Goal: Task Accomplishment & Management: Manage account settings

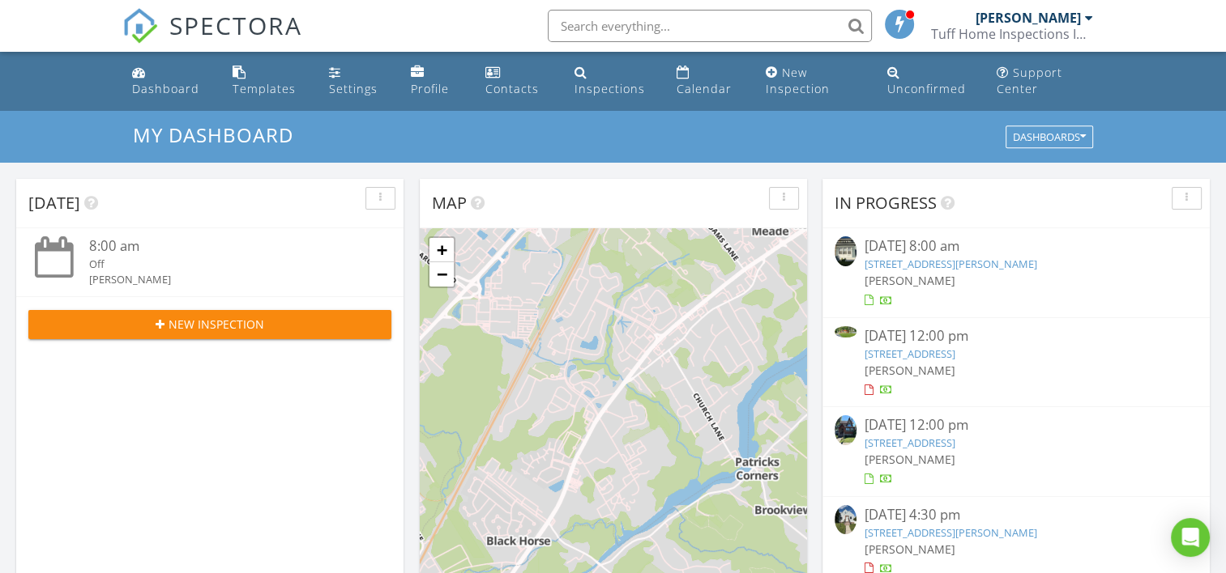
click at [933, 270] on link "2263 Hollinshed Ave, Pennsauken, NJ 08110" at bounding box center [950, 264] width 173 height 15
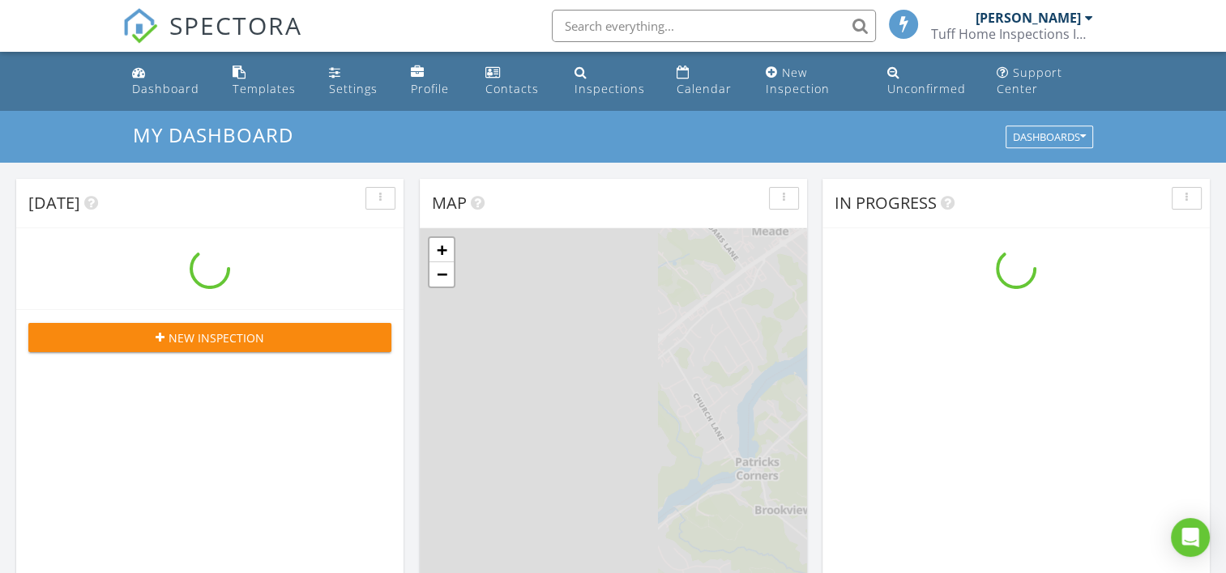
scroll to position [1499, 1251]
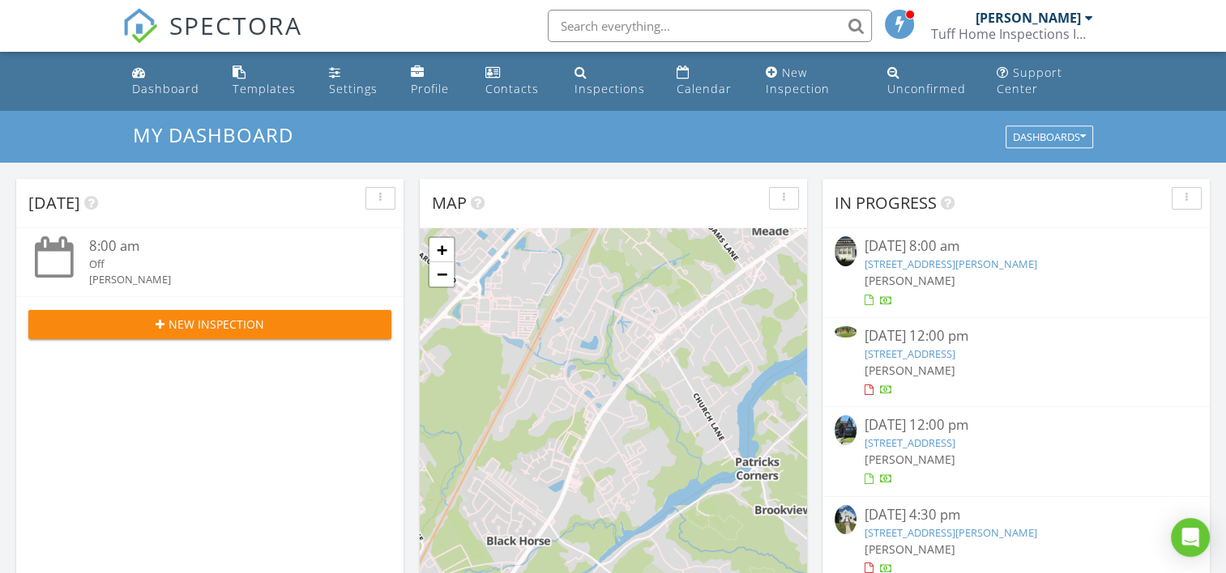
click at [896, 275] on span "[PERSON_NAME]" at bounding box center [909, 280] width 91 height 15
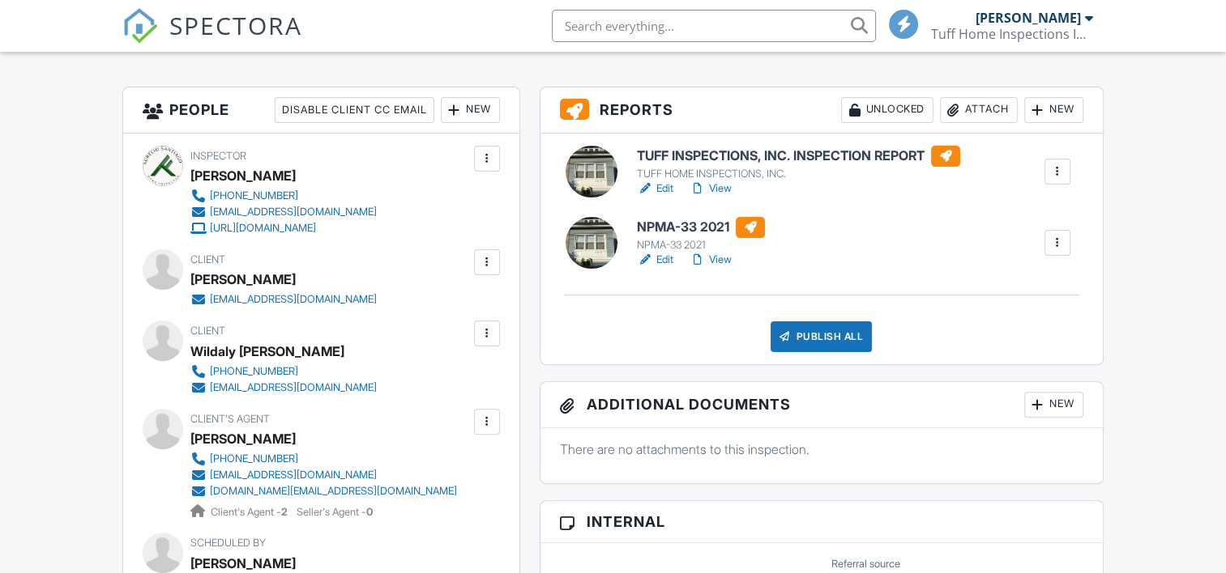
click at [798, 343] on div "Publish All" at bounding box center [820, 337] width 101 height 31
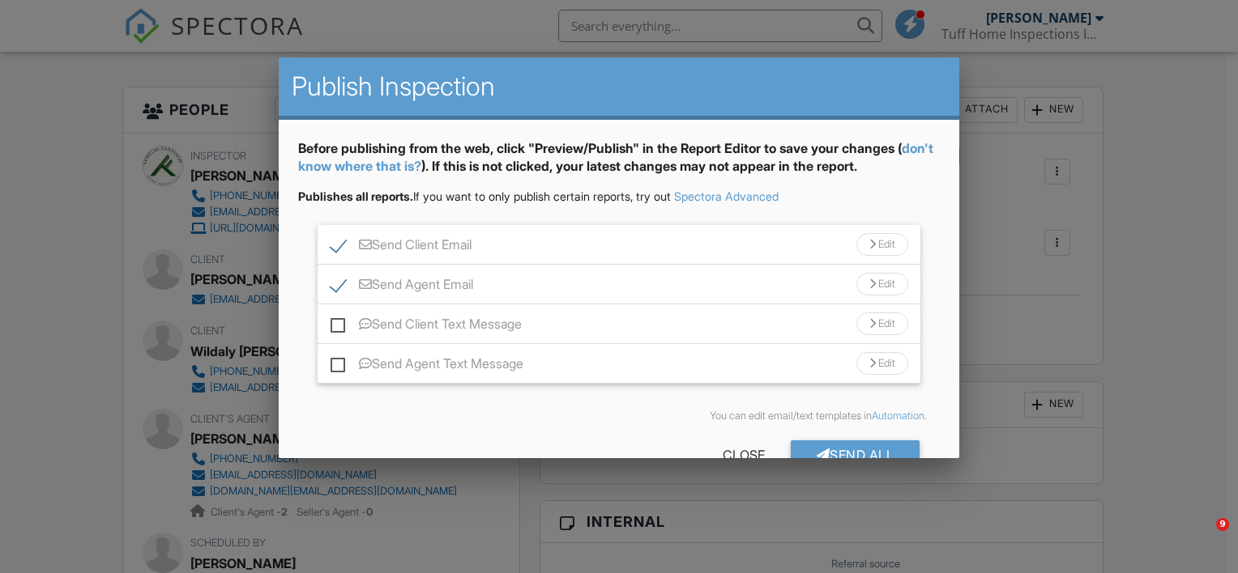
click at [335, 317] on label "Send Client Text Message" at bounding box center [425, 327] width 191 height 20
click at [335, 316] on input "Send Client Text Message" at bounding box center [335, 316] width 11 height 11
checkbox input "true"
click at [338, 365] on label "Send Agent Text Message" at bounding box center [426, 366] width 193 height 20
click at [338, 361] on input "Send Agent Text Message" at bounding box center [335, 356] width 11 height 11
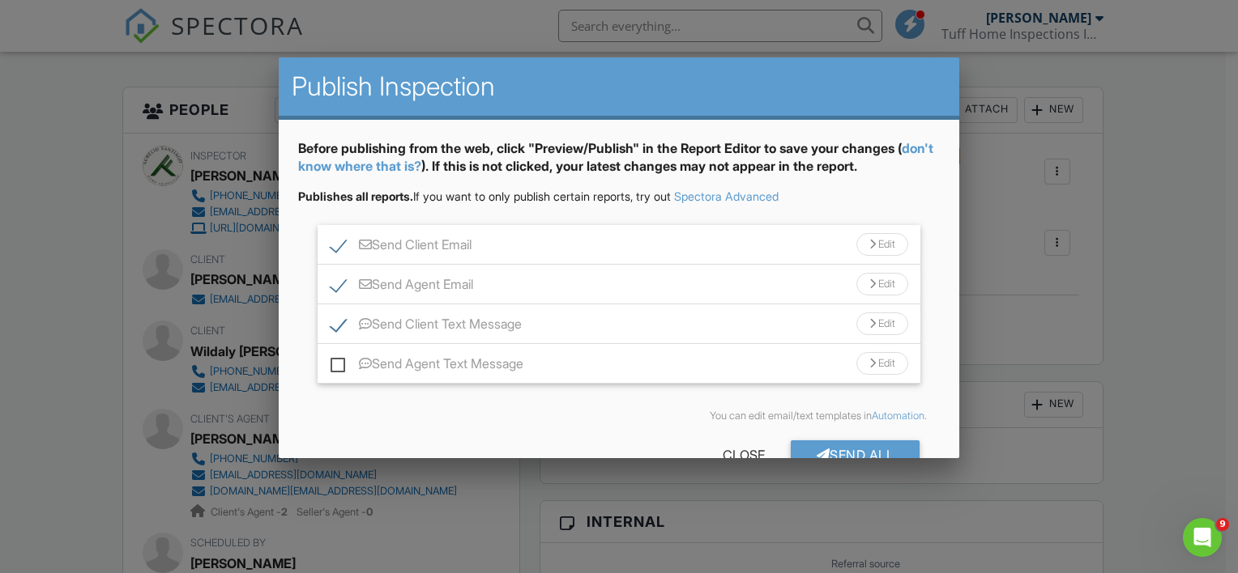
checkbox input "true"
click at [891, 446] on div "Send All" at bounding box center [856, 455] width 130 height 29
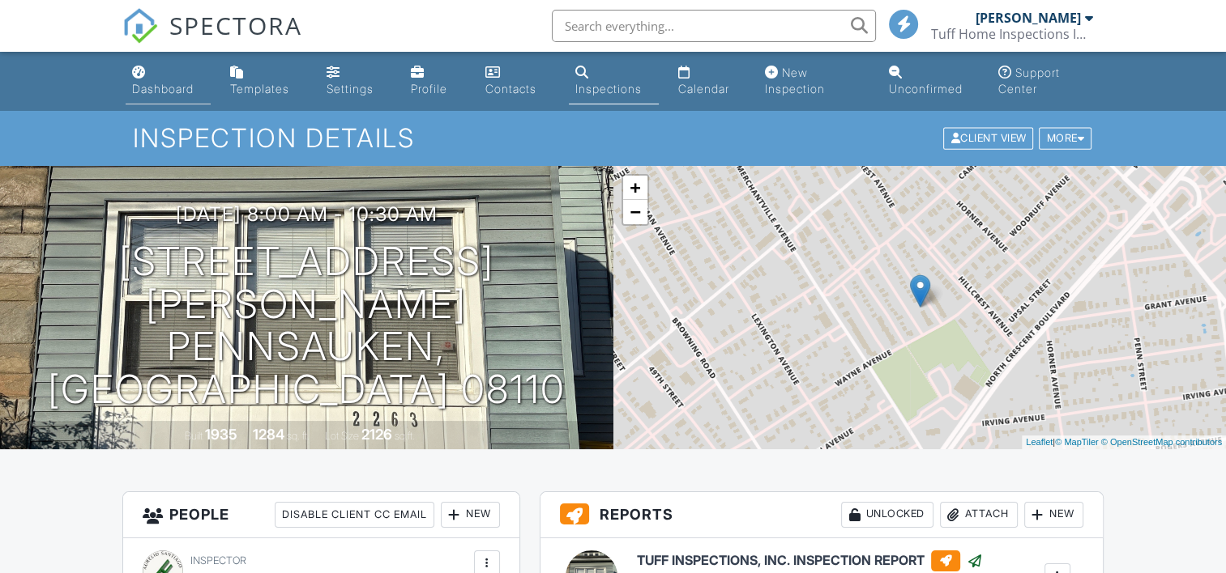
click at [168, 84] on div "Dashboard" at bounding box center [163, 89] width 62 height 14
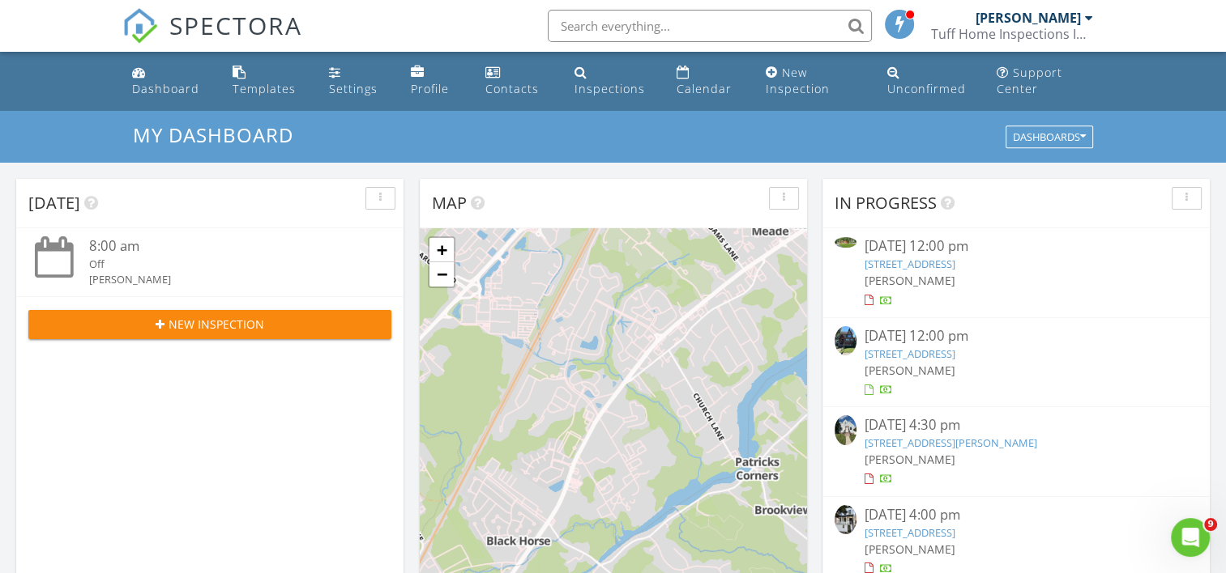
click at [910, 271] on link "[STREET_ADDRESS]" at bounding box center [909, 264] width 91 height 15
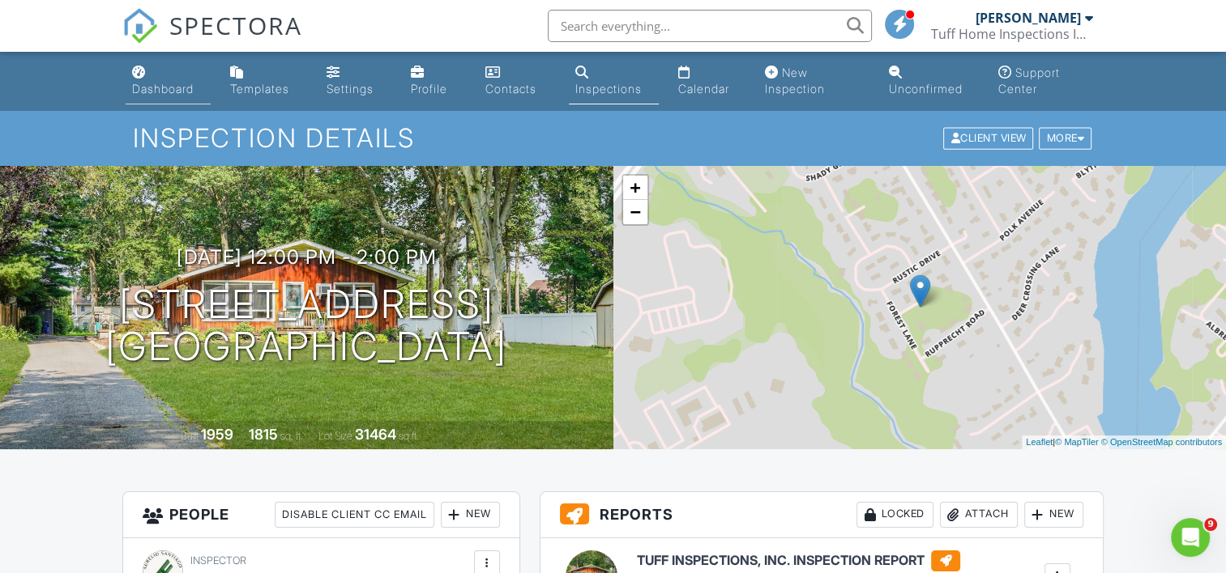
click at [162, 90] on div "Dashboard" at bounding box center [163, 89] width 62 height 14
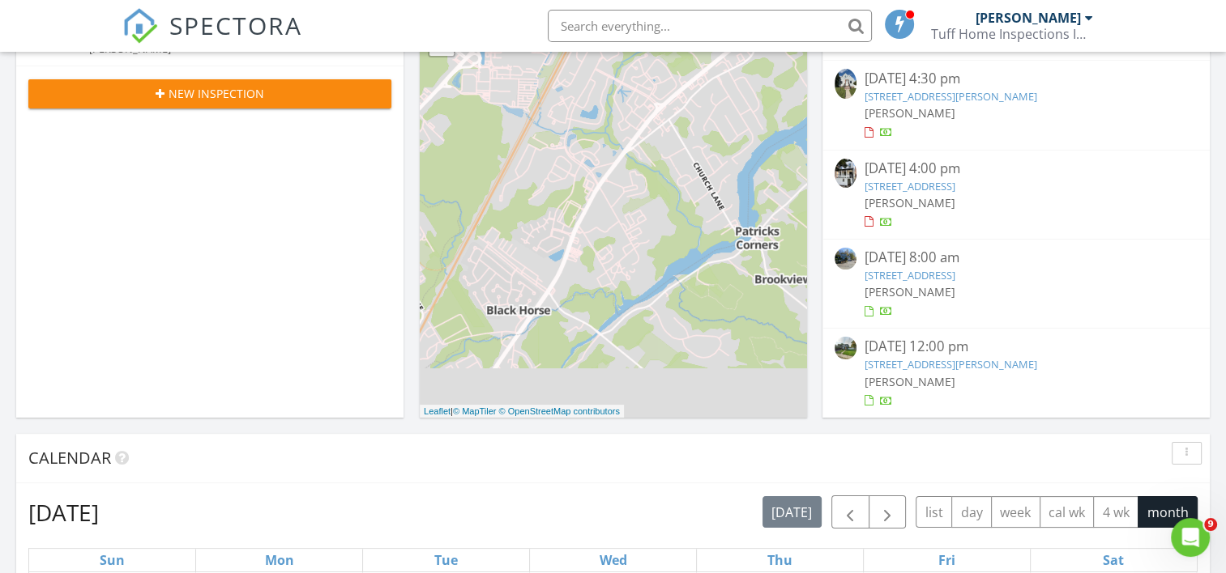
scroll to position [243, 0]
